Goal: Task Accomplishment & Management: Manage account settings

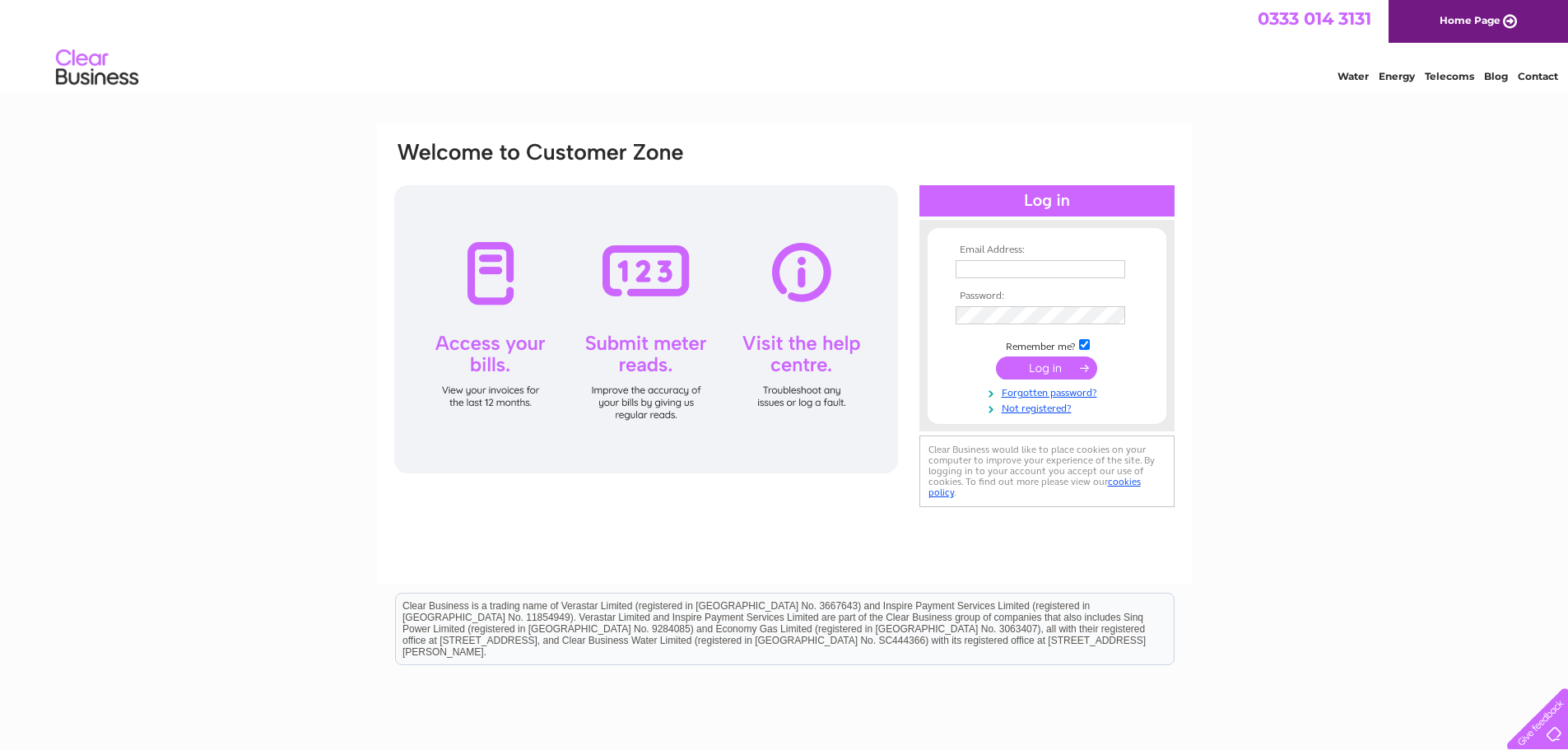
type input "mail@orchids.uk.com"
click at [1042, 364] on input "submit" at bounding box center [1046, 368] width 101 height 23
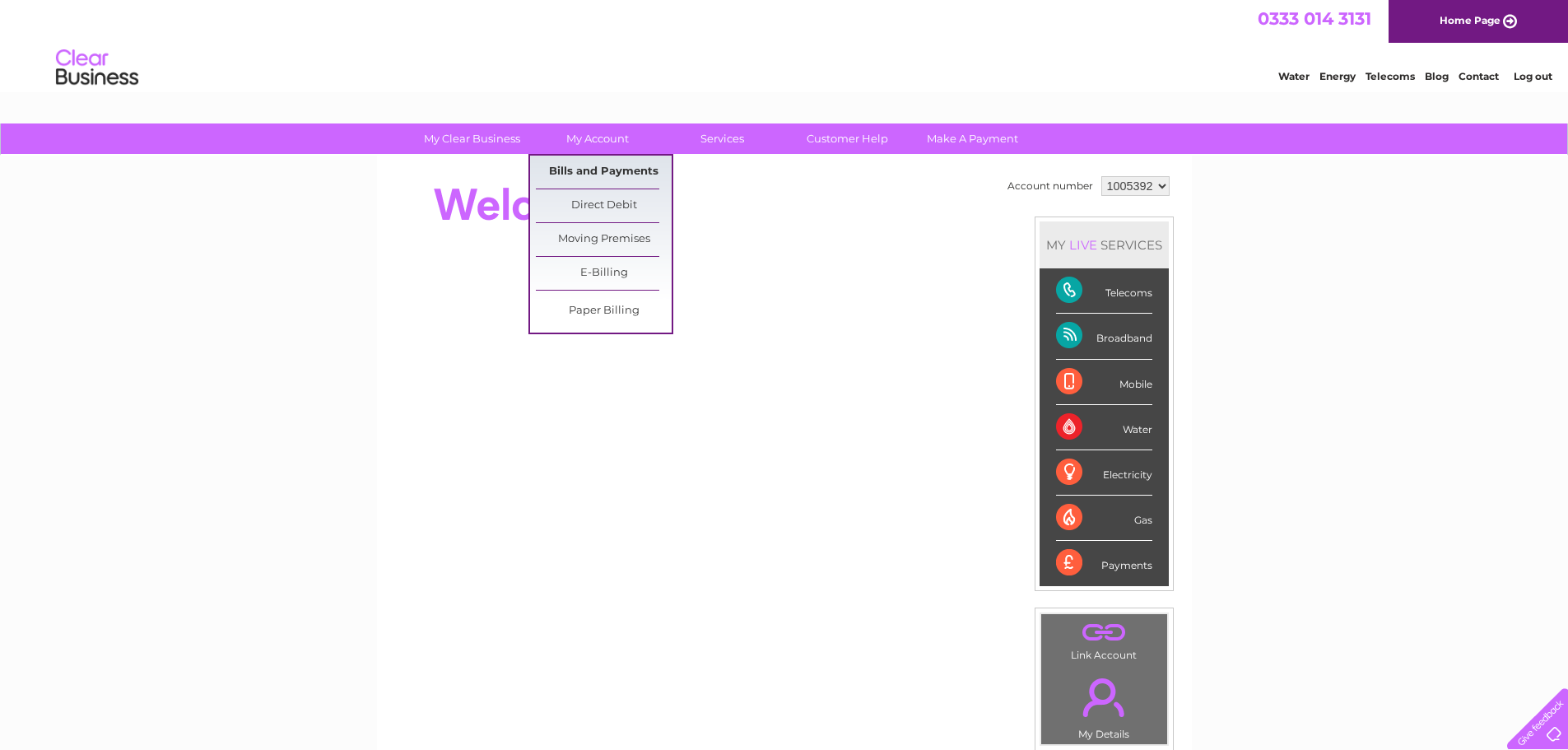
click at [557, 171] on link "Bills and Payments" at bounding box center [604, 172] width 136 height 33
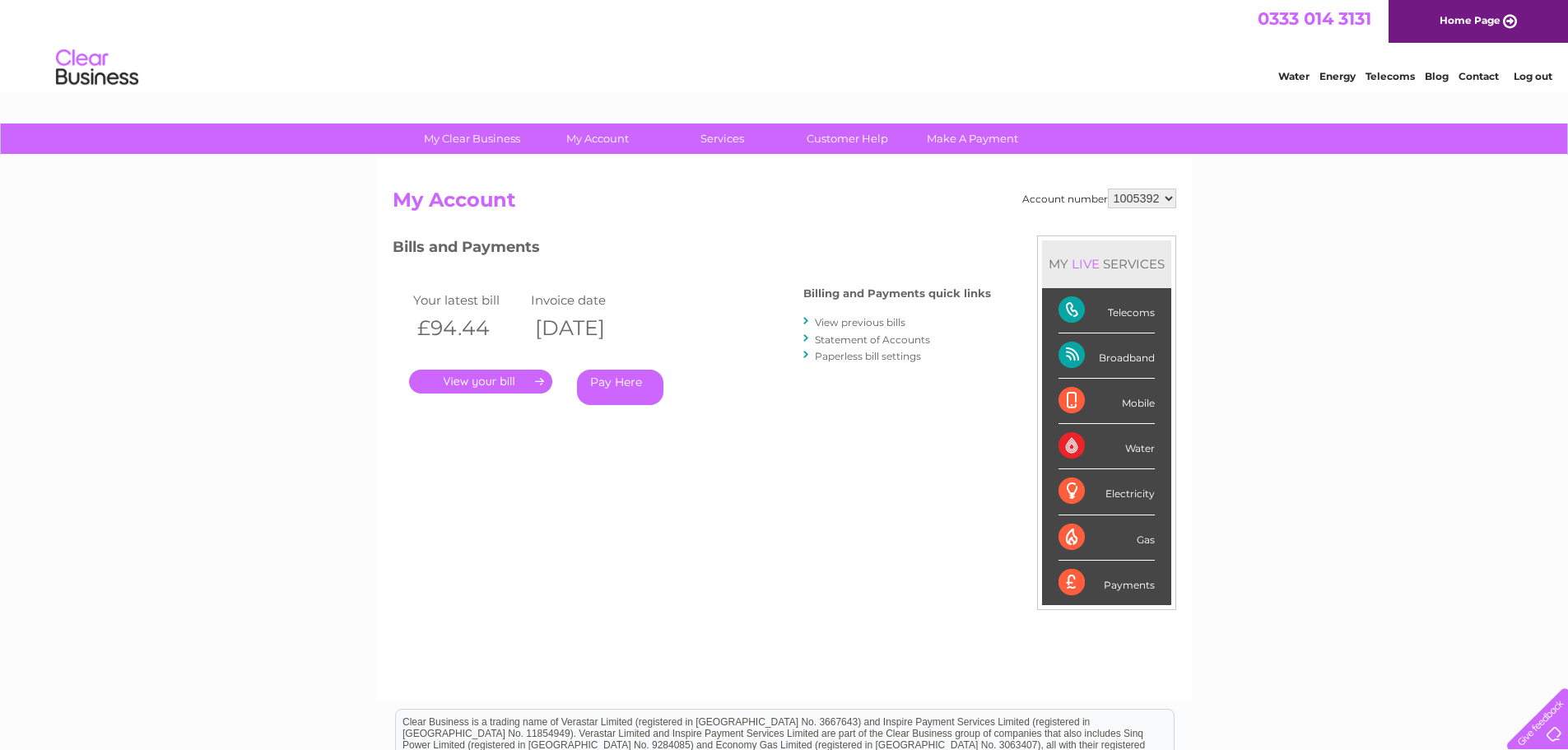
click at [511, 379] on link "." at bounding box center [480, 381] width 143 height 24
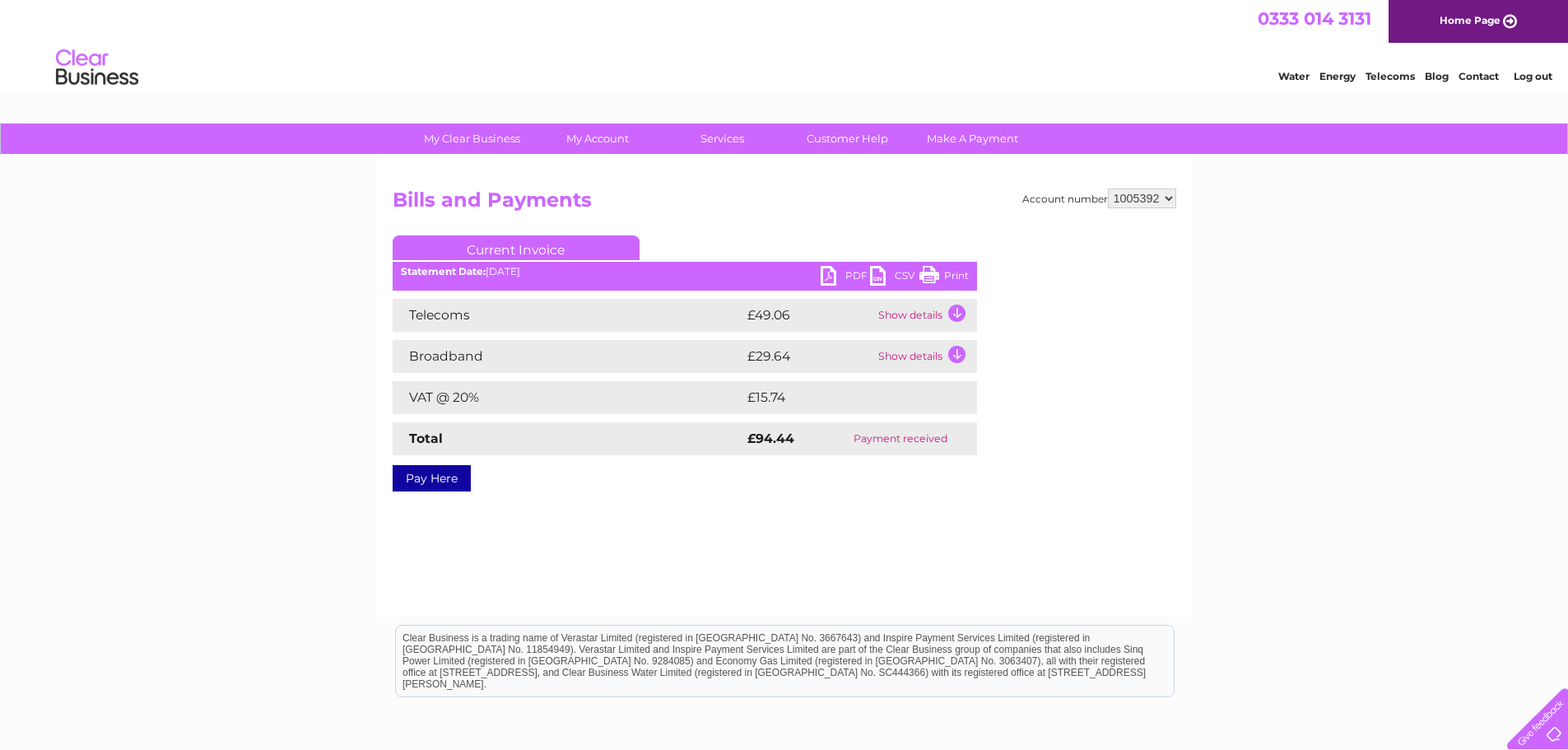
click at [826, 275] on link "PDF" at bounding box center [845, 277] width 50 height 24
